Goal: Information Seeking & Learning: Learn about a topic

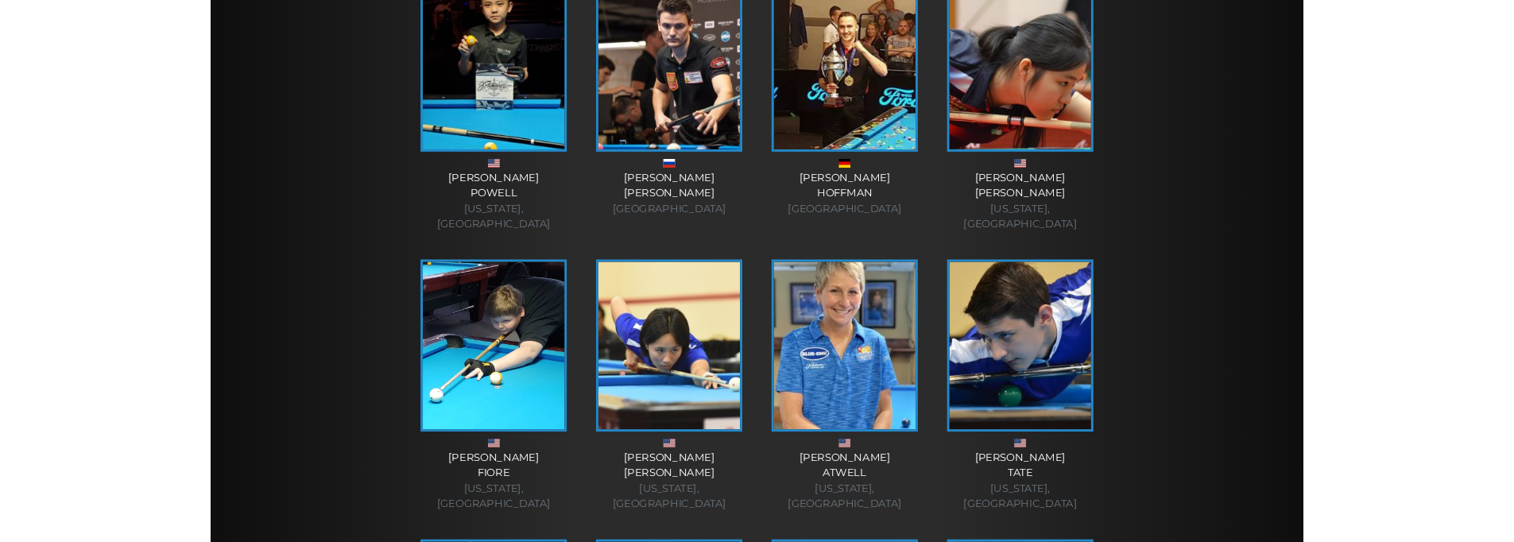
scroll to position [1289, 0]
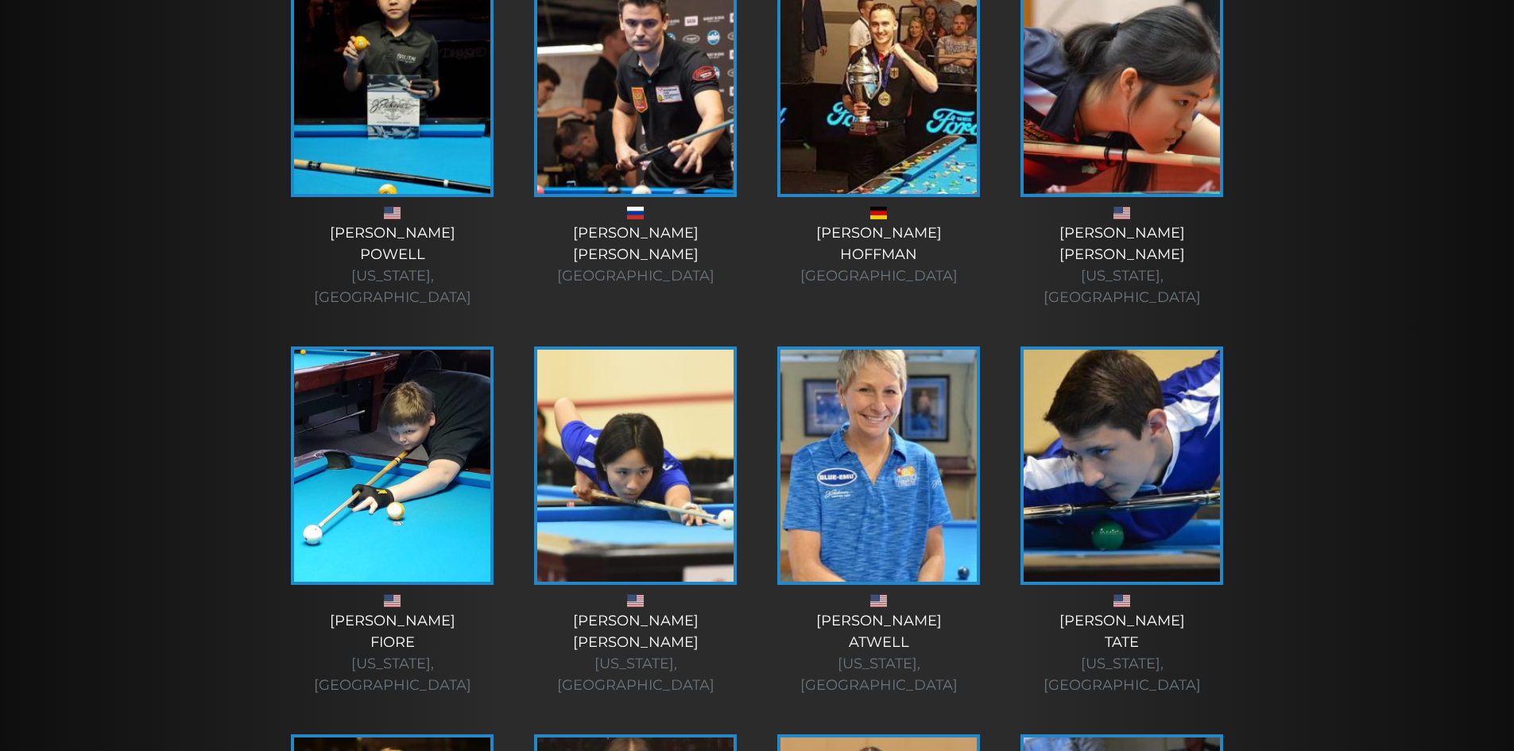
click at [657, 392] on img at bounding box center [635, 466] width 196 height 232
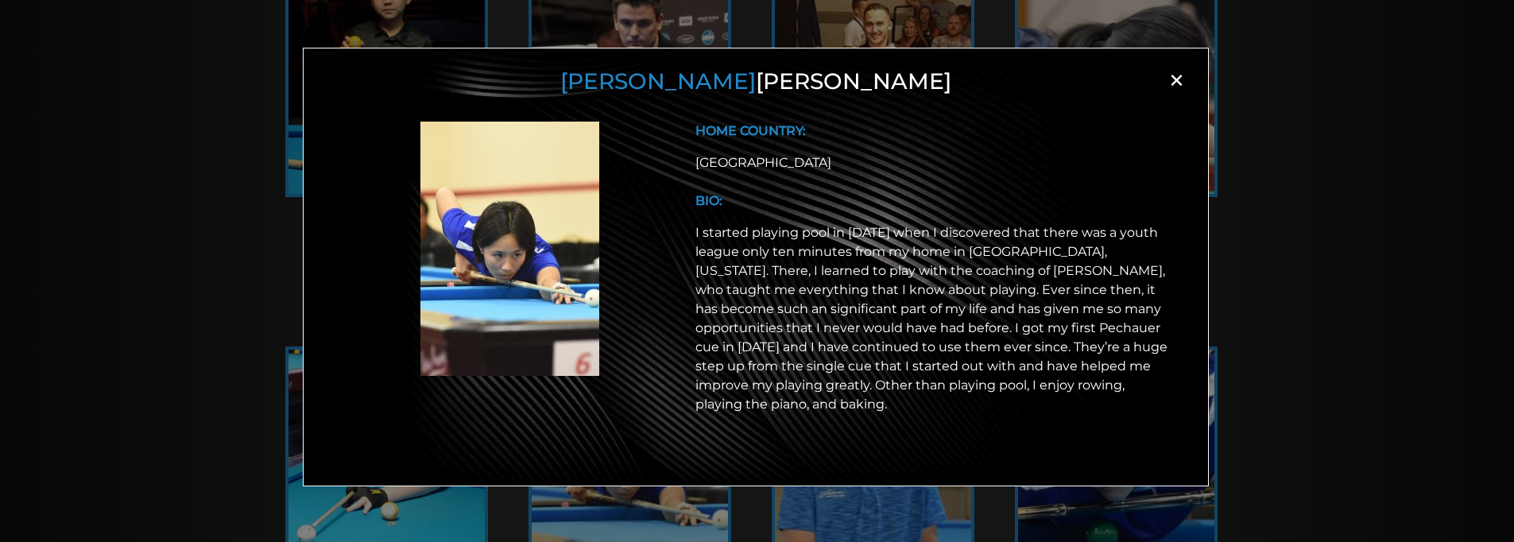
click at [1176, 88] on span "×" at bounding box center [1177, 80] width 24 height 24
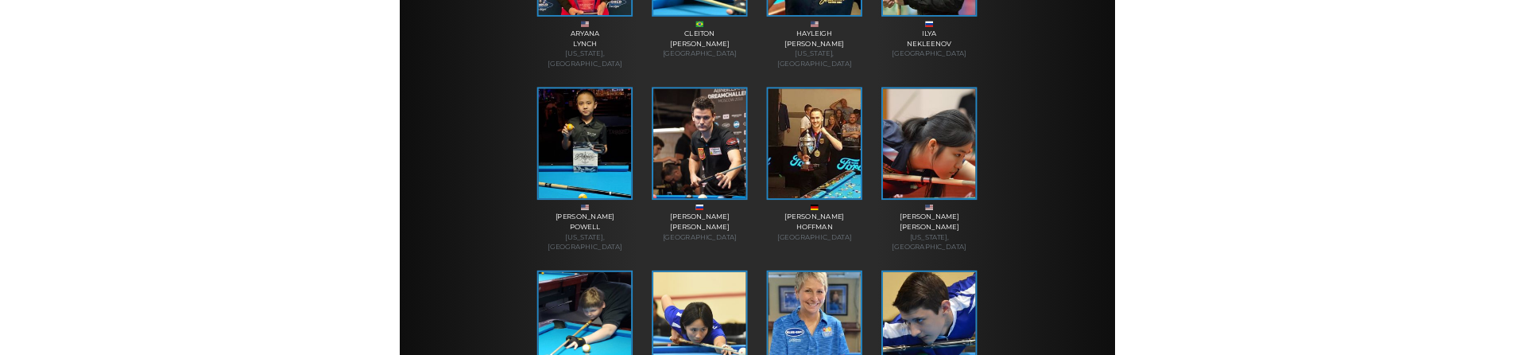
scroll to position [0, 0]
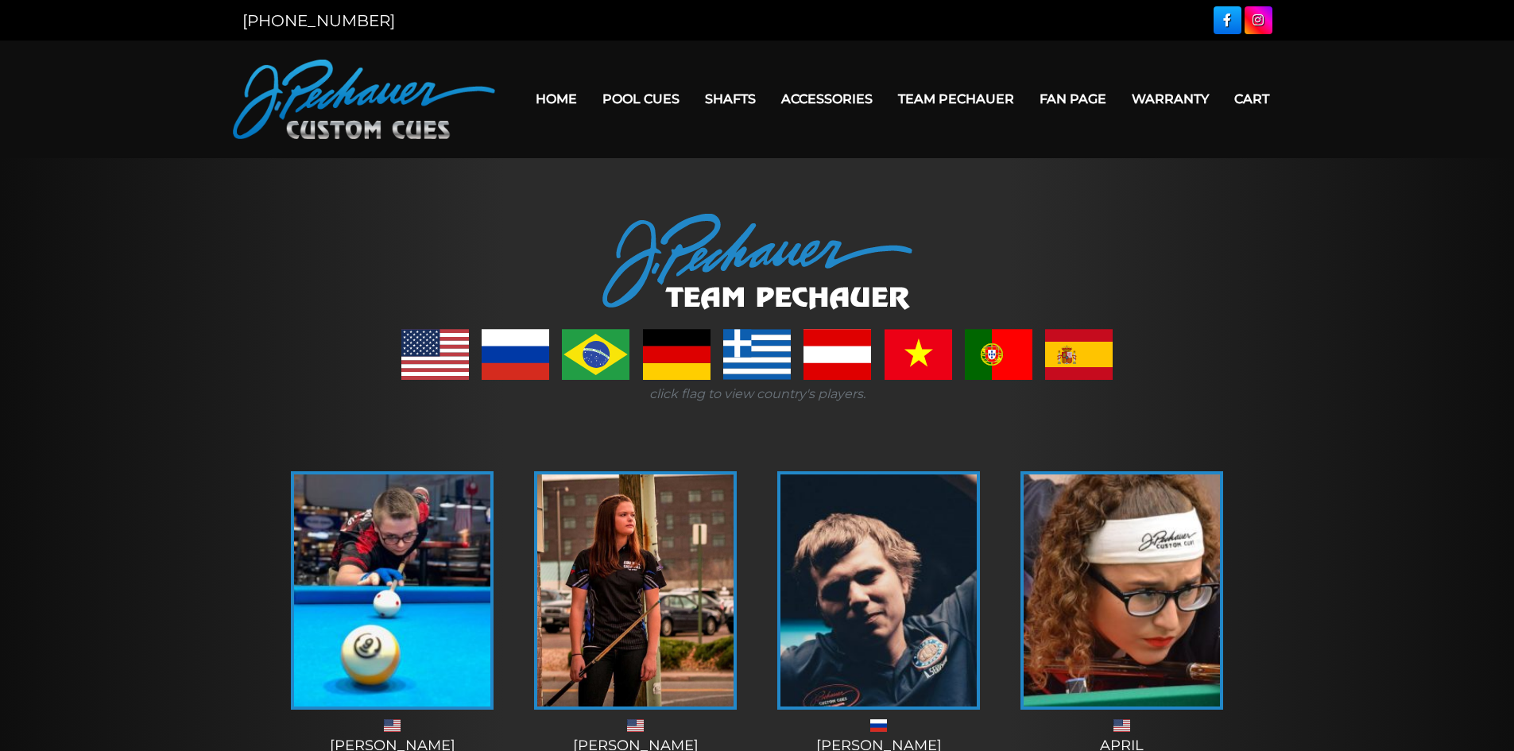
click at [418, 345] on link at bounding box center [435, 354] width 68 height 51
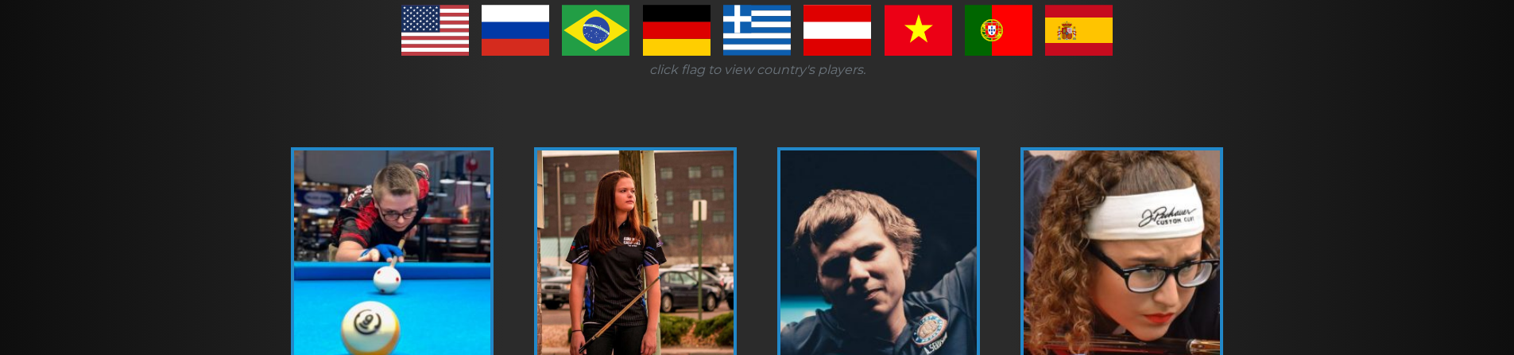
scroll to position [319, 0]
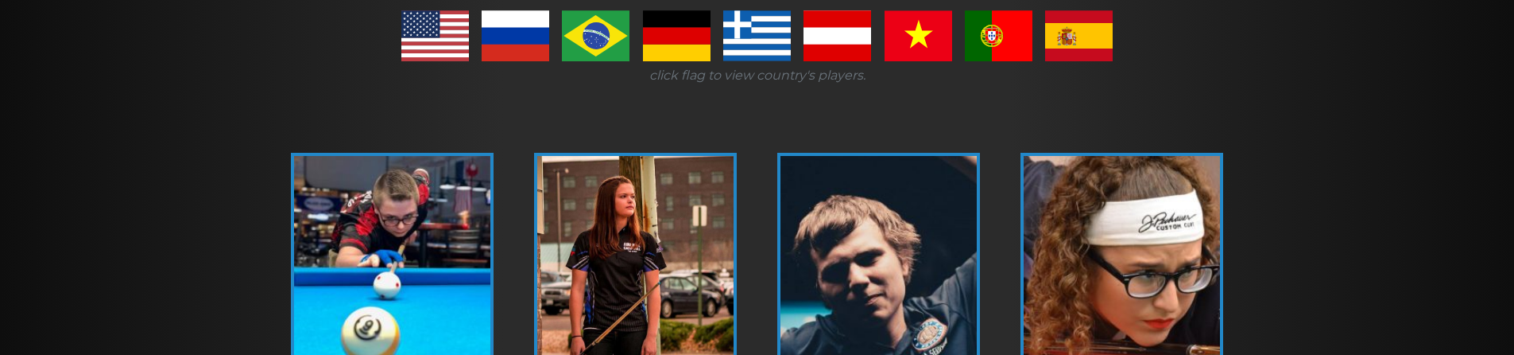
click at [851, 44] on link at bounding box center [838, 35] width 68 height 51
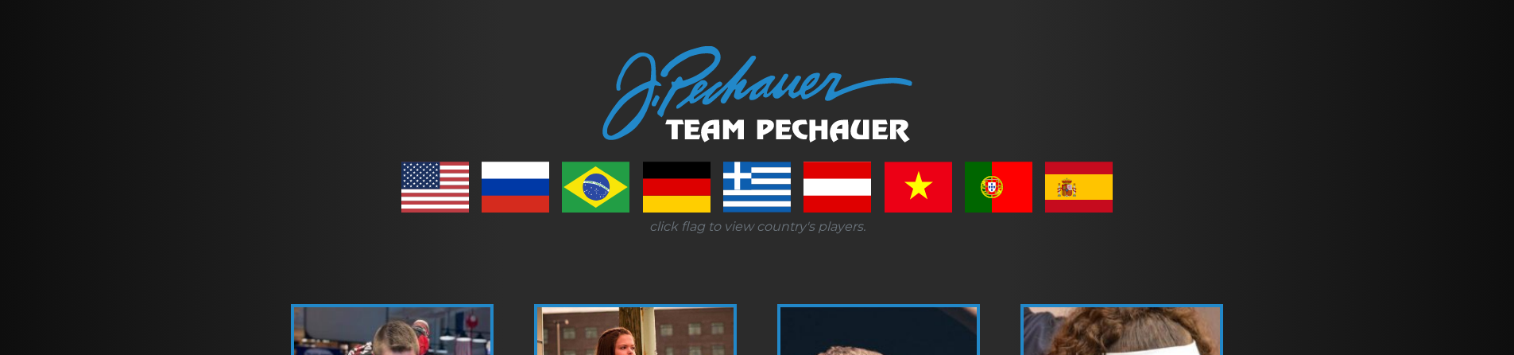
scroll to position [155, 0]
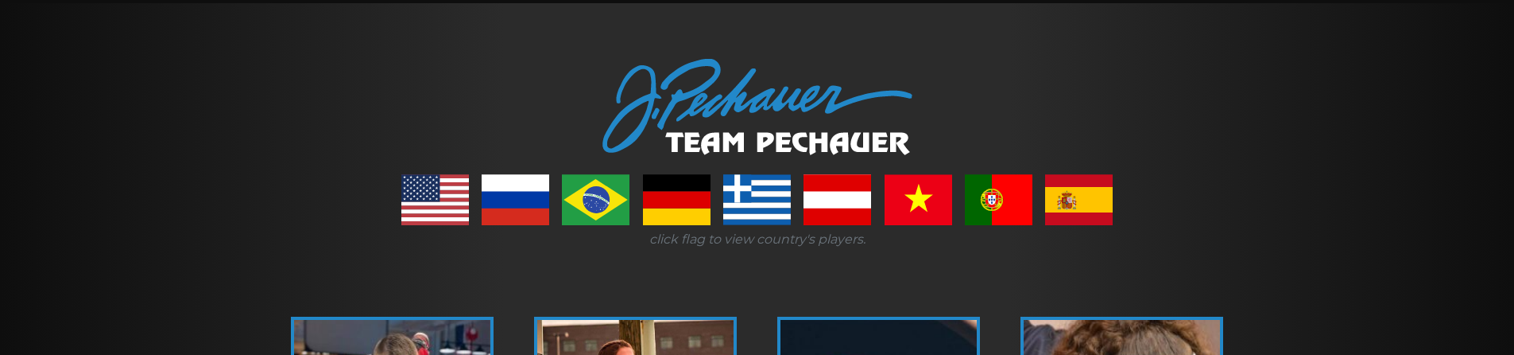
click at [754, 198] on link at bounding box center [757, 199] width 68 height 51
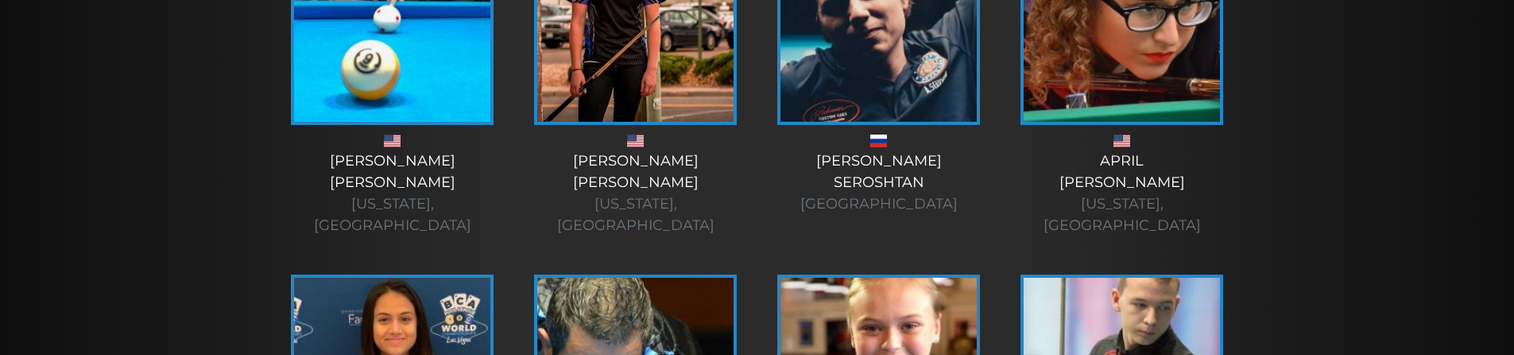
scroll to position [582, 0]
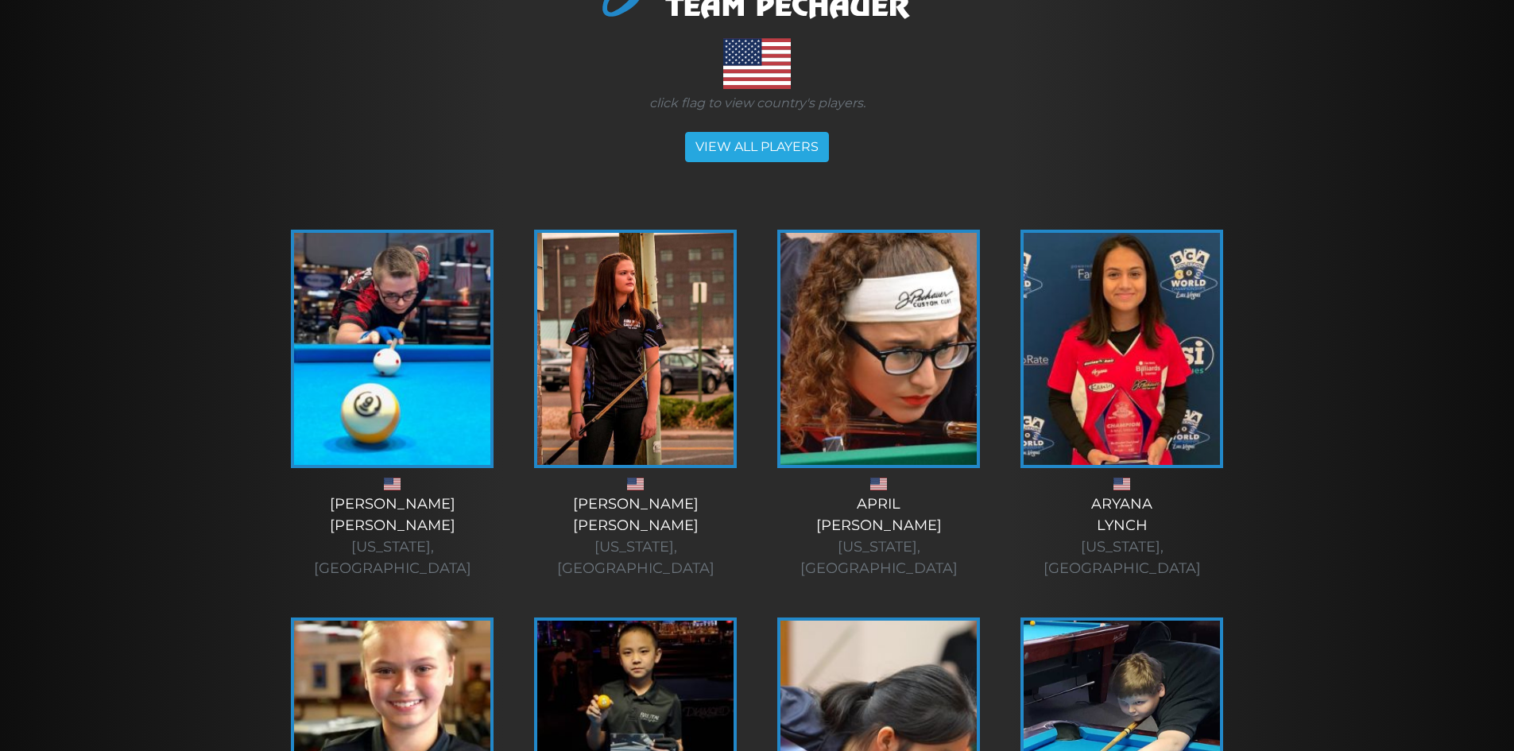
scroll to position [317, 0]
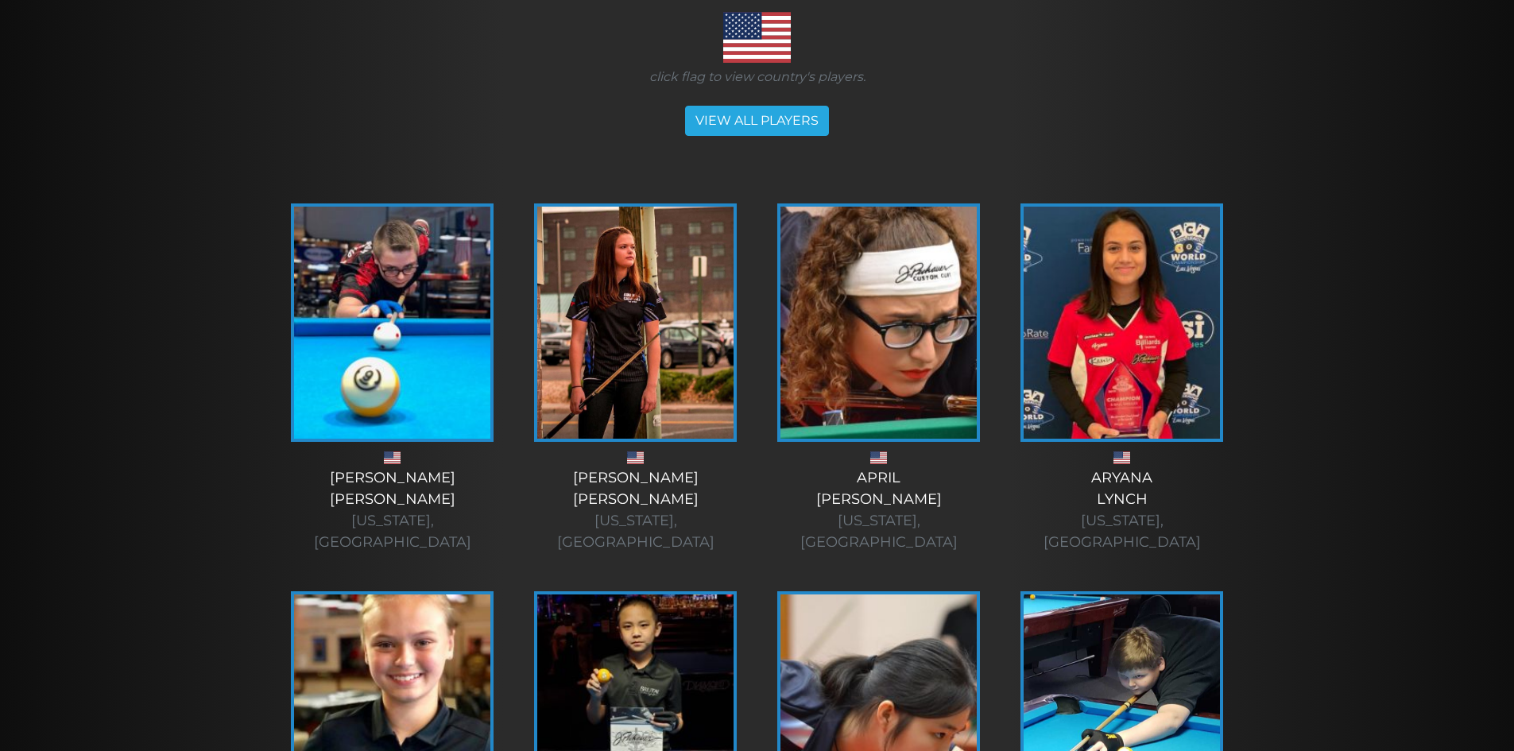
drag, startPoint x: 0, startPoint y: 0, endPoint x: 332, endPoint y: 371, distance: 498.2
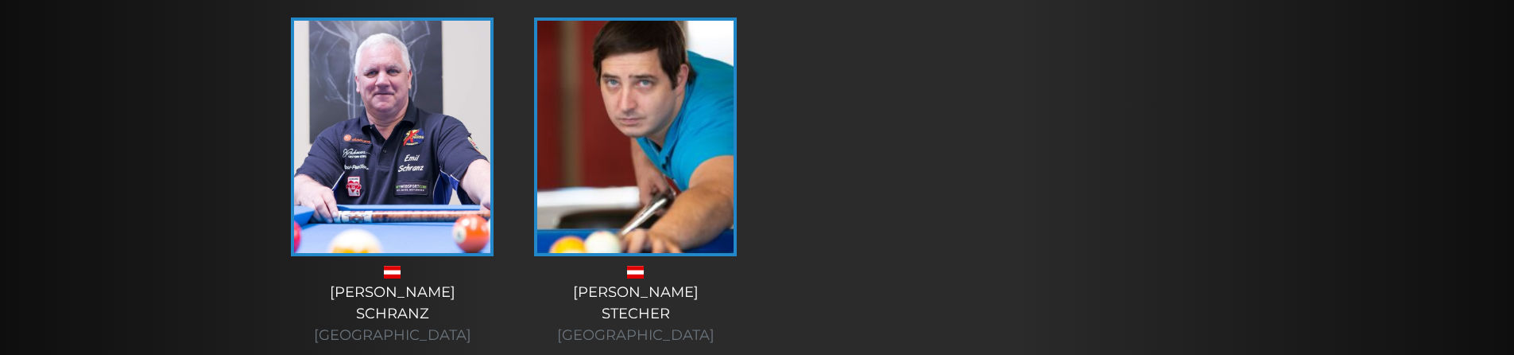
scroll to position [511, 0]
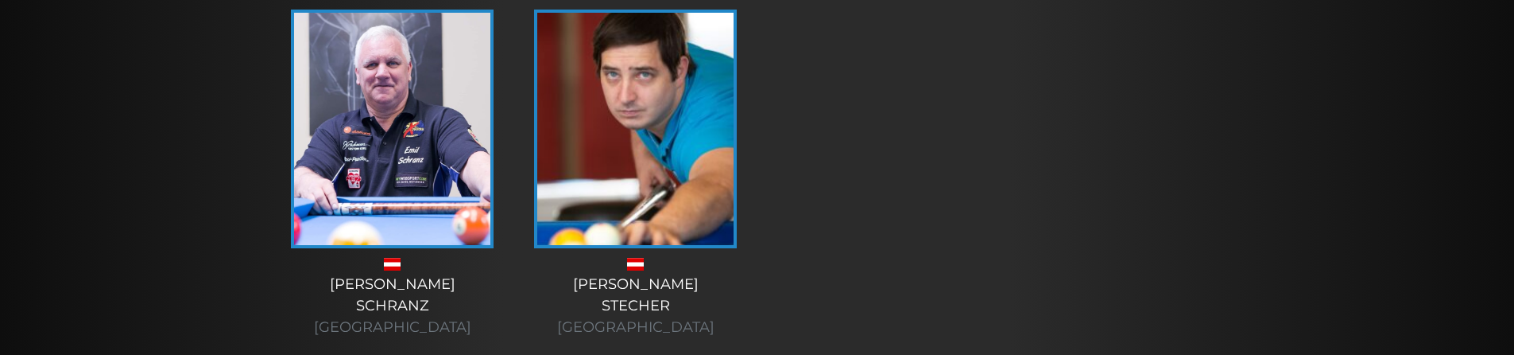
click at [610, 179] on img at bounding box center [635, 129] width 196 height 232
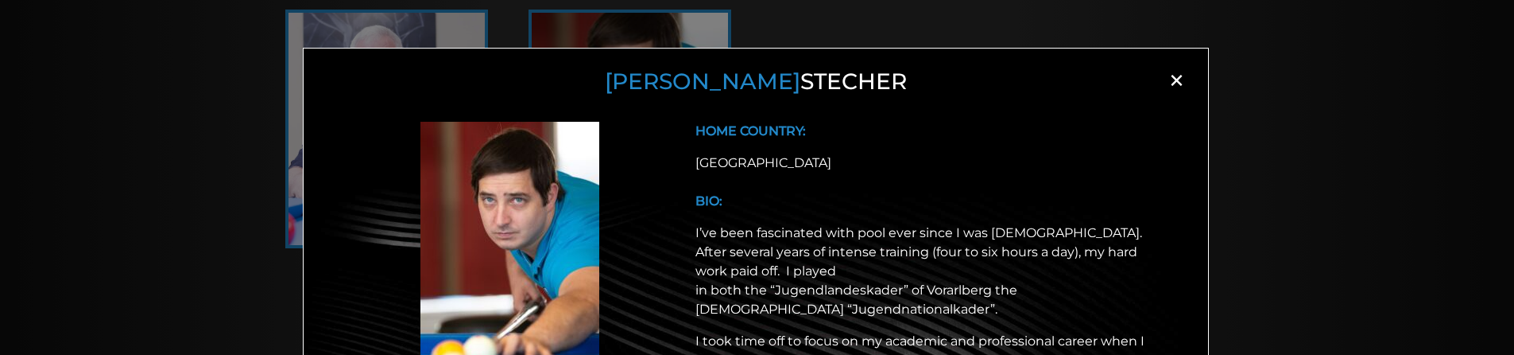
click at [1172, 79] on span "×" at bounding box center [1177, 80] width 24 height 24
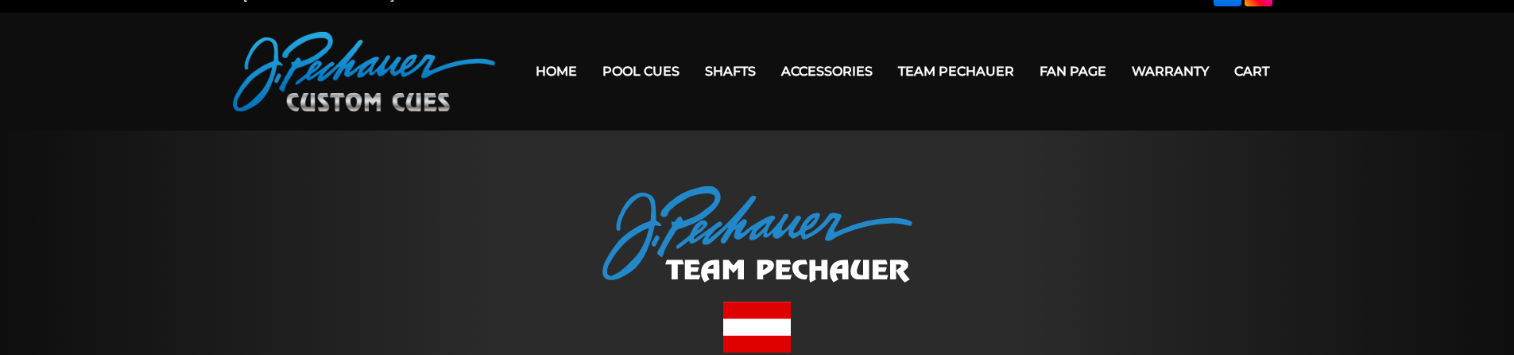
scroll to position [0, 0]
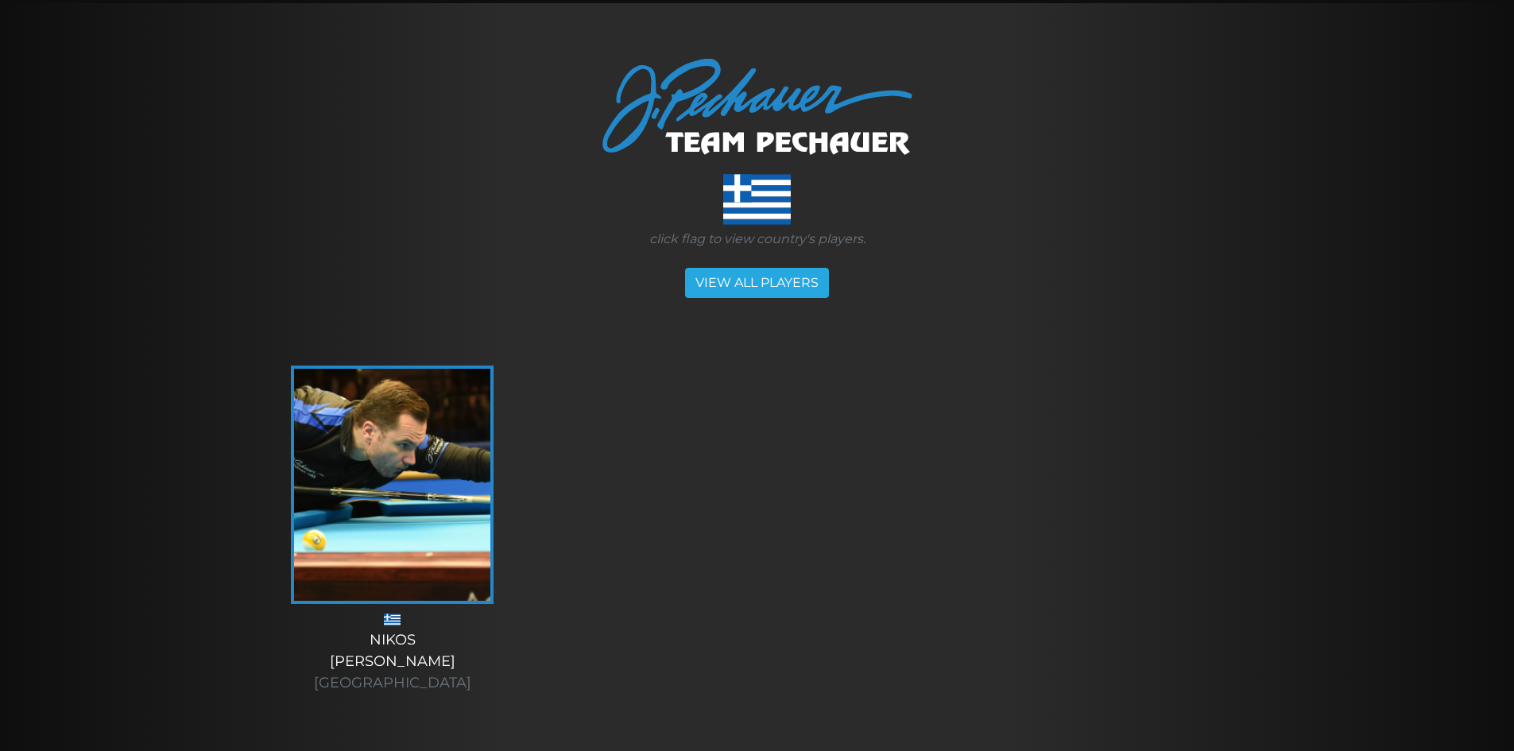
scroll to position [159, 0]
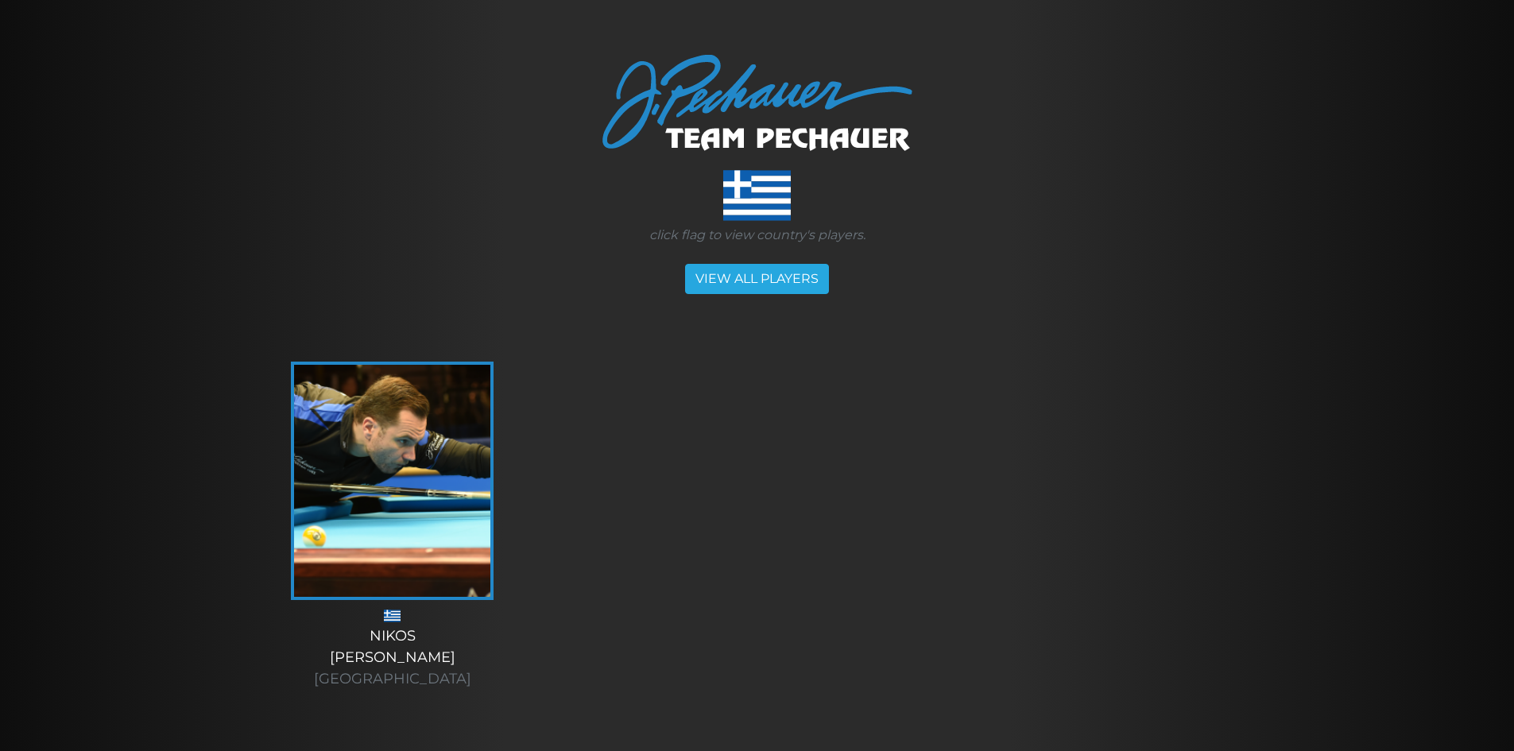
click at [406, 449] on img at bounding box center [392, 481] width 196 height 232
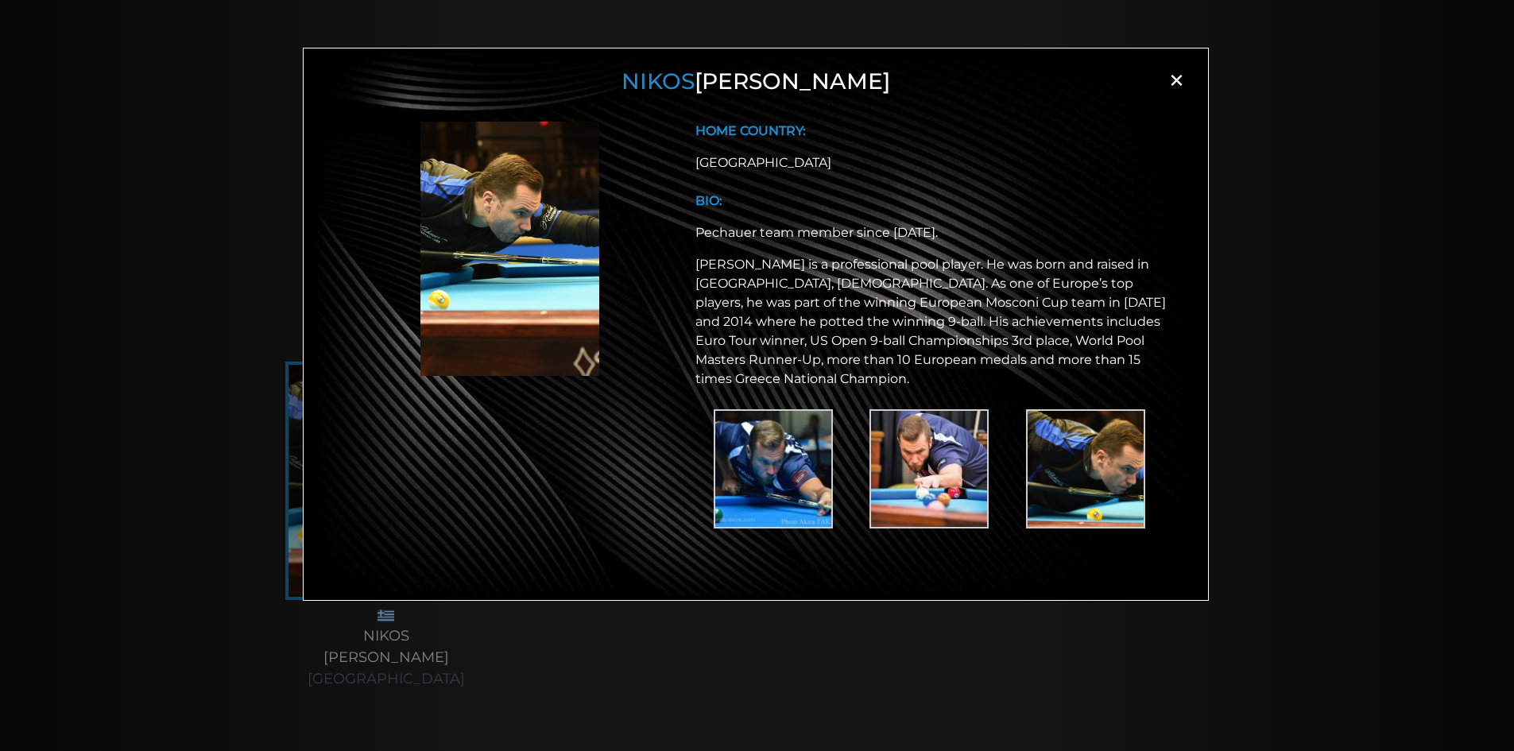
click at [149, 446] on div "Nikos Ekonomopoulos × HOME COUNTRY: Greece BIO: Pechauer team member since 2013." at bounding box center [757, 400] width 1514 height 751
